Goal: Task Accomplishment & Management: Complete application form

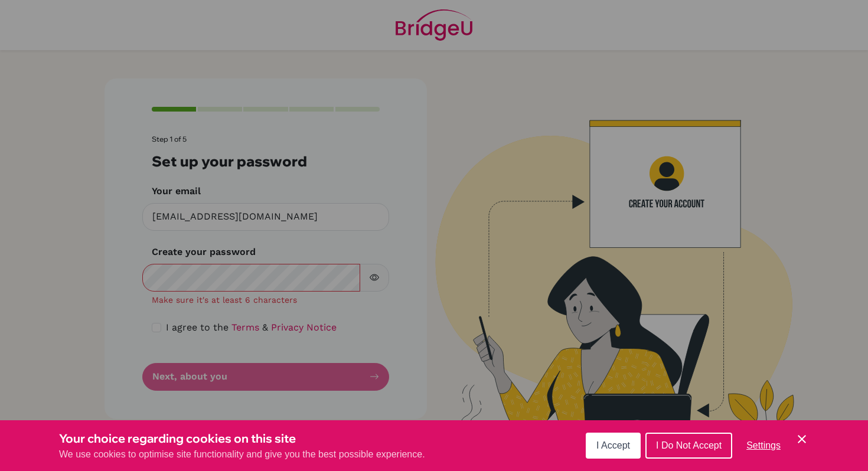
click at [803, 441] on icon "Save and close" at bounding box center [802, 439] width 8 height 8
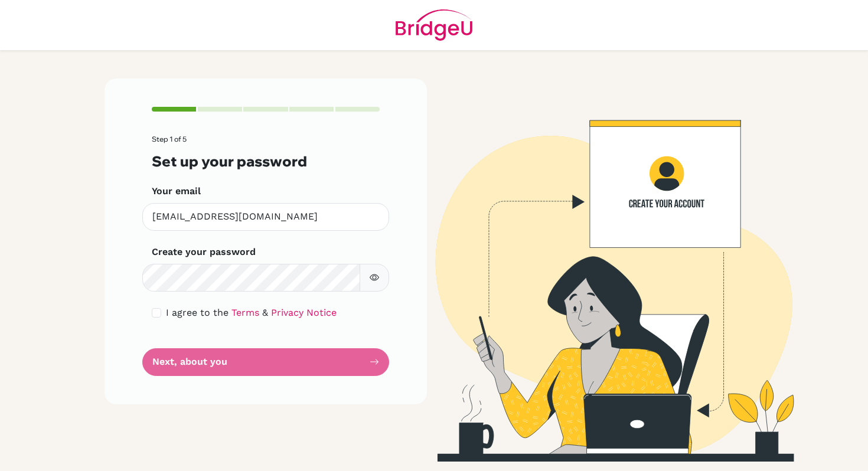
click at [372, 285] on button "button" at bounding box center [375, 278] width 30 height 28
click at [368, 272] on button "button" at bounding box center [375, 278] width 30 height 28
click at [293, 368] on form "Step 1 of 5 Set up your password Your email [EMAIL_ADDRESS][DOMAIN_NAME] Invali…" at bounding box center [266, 255] width 228 height 240
click at [362, 365] on form "Step 1 of 5 Set up your password Your email [EMAIL_ADDRESS][DOMAIN_NAME] Invali…" at bounding box center [266, 255] width 228 height 240
click at [370, 363] on form "Step 1 of 5 Set up your password Your email [EMAIL_ADDRESS][DOMAIN_NAME] Invali…" at bounding box center [266, 255] width 228 height 240
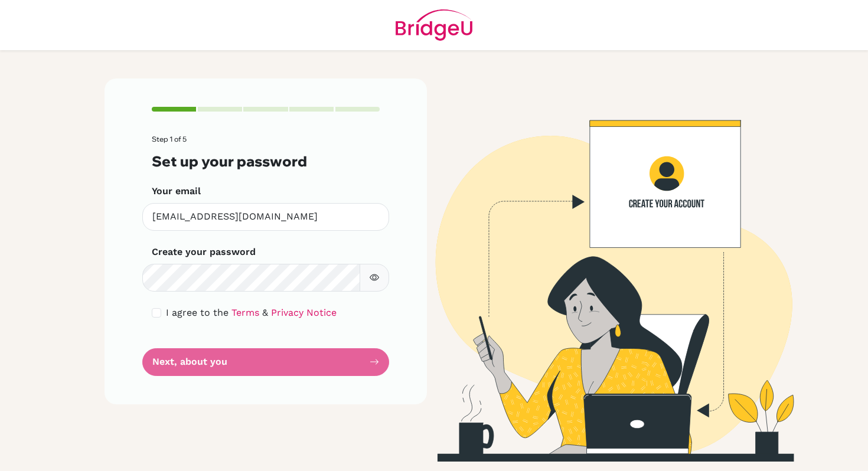
click at [371, 363] on form "Step 1 of 5 Set up your password Your email [EMAIL_ADDRESS][DOMAIN_NAME] Invali…" at bounding box center [266, 255] width 228 height 240
click at [385, 363] on div "Step 1 of 5 Set up your password Your email [EMAIL_ADDRESS][DOMAIN_NAME] Invali…" at bounding box center [266, 241] width 322 height 325
click at [336, 352] on form "Step 1 of 5 Set up your password Your email [EMAIL_ADDRESS][DOMAIN_NAME] Invali…" at bounding box center [266, 255] width 228 height 240
click at [380, 353] on div "Step 1 of 5 Set up your password Your email [EMAIL_ADDRESS][DOMAIN_NAME] Invali…" at bounding box center [266, 241] width 322 height 325
click at [380, 361] on div "Step 1 of 5 Set up your password Your email [EMAIL_ADDRESS][DOMAIN_NAME] Invali…" at bounding box center [266, 241] width 322 height 325
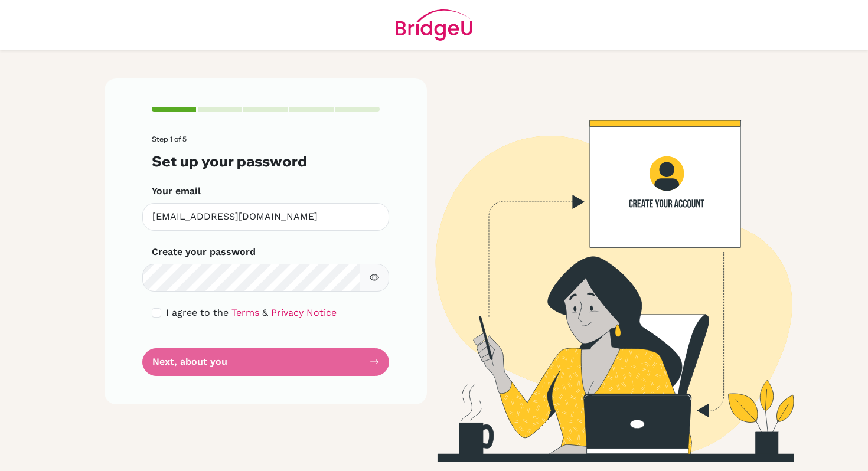
click at [379, 361] on div "Step 1 of 5 Set up your password Your email [EMAIL_ADDRESS][DOMAIN_NAME] Invali…" at bounding box center [266, 241] width 322 height 325
click at [372, 361] on form "Step 1 of 5 Set up your password Your email [EMAIL_ADDRESS][DOMAIN_NAME] Invali…" at bounding box center [266, 255] width 228 height 240
click at [179, 366] on form "Step 1 of 5 Set up your password Your email [EMAIL_ADDRESS][DOMAIN_NAME] Invali…" at bounding box center [266, 255] width 228 height 240
click at [156, 314] on input "checkbox" at bounding box center [156, 312] width 9 height 9
checkbox input "true"
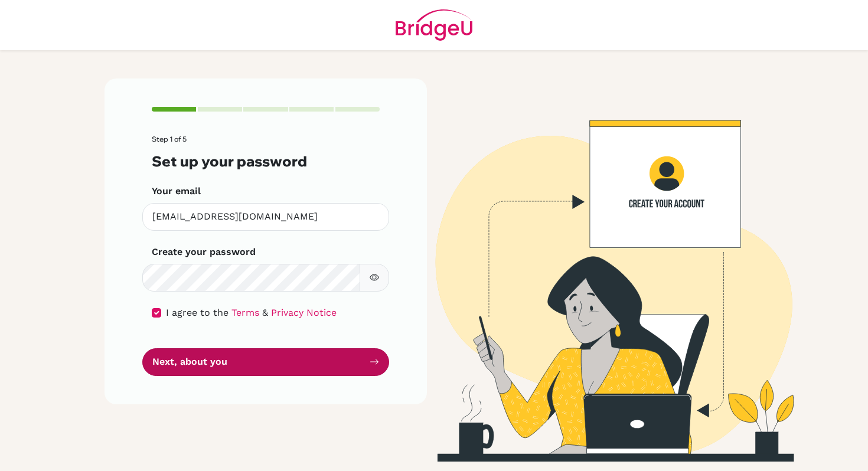
click at [370, 357] on button "Next, about you" at bounding box center [265, 362] width 247 height 28
